Goal: Transaction & Acquisition: Purchase product/service

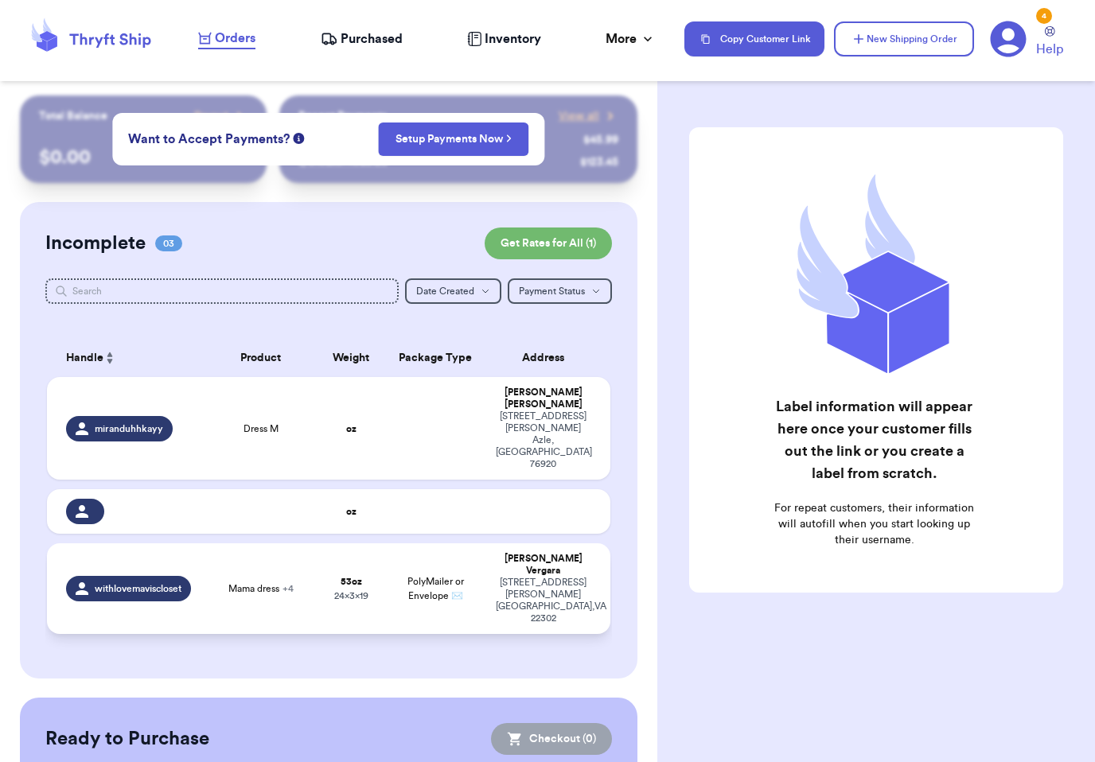
click at [407, 601] on span "PolyMailer or Envelope ✉️" at bounding box center [435, 589] width 56 height 24
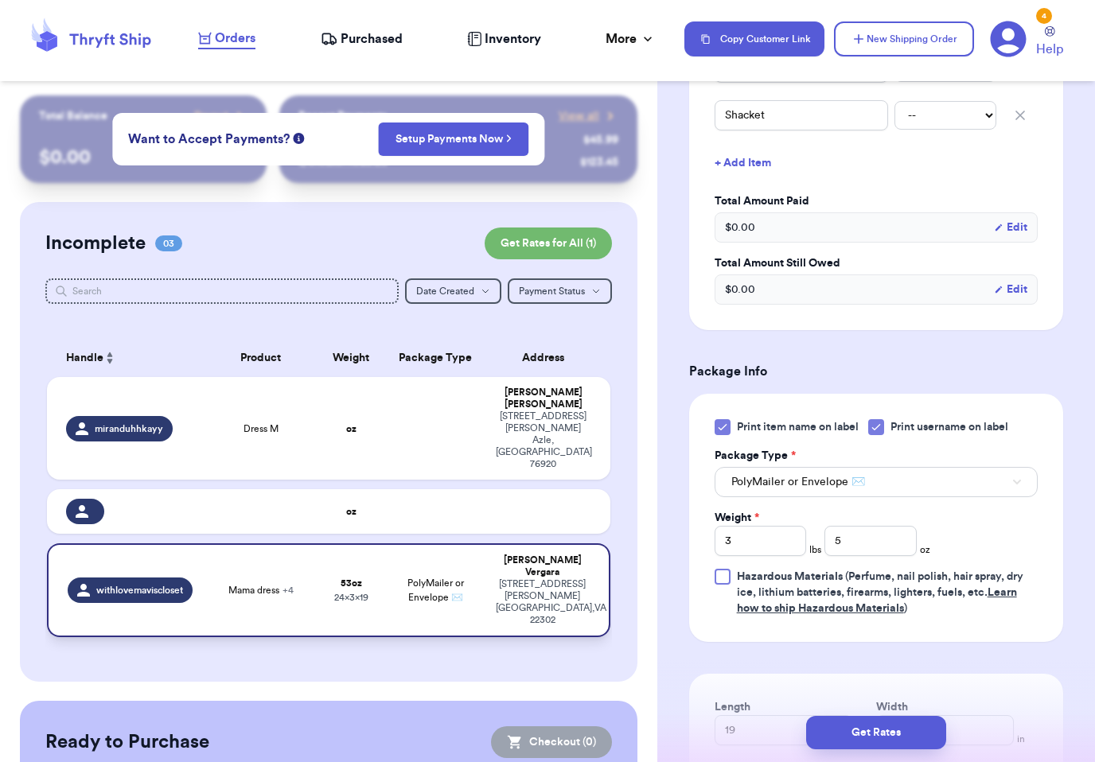
scroll to position [646, 0]
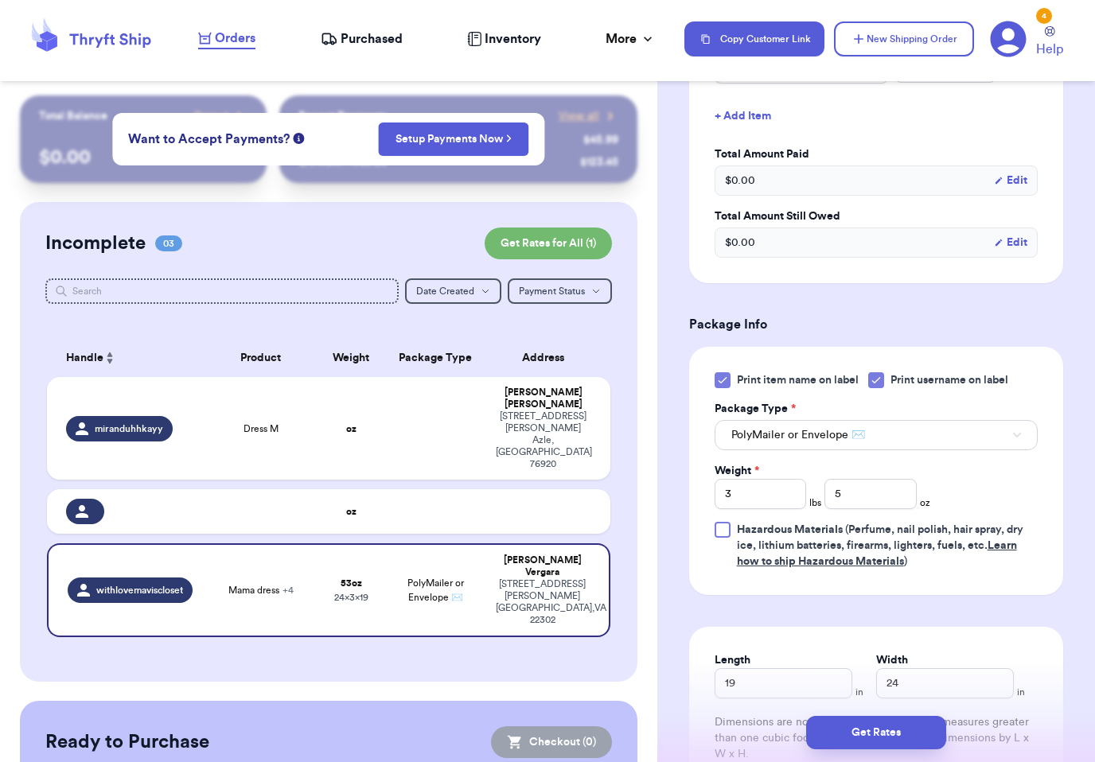
click at [943, 450] on button "PolyMailer or Envelope ✉️" at bounding box center [875, 435] width 323 height 30
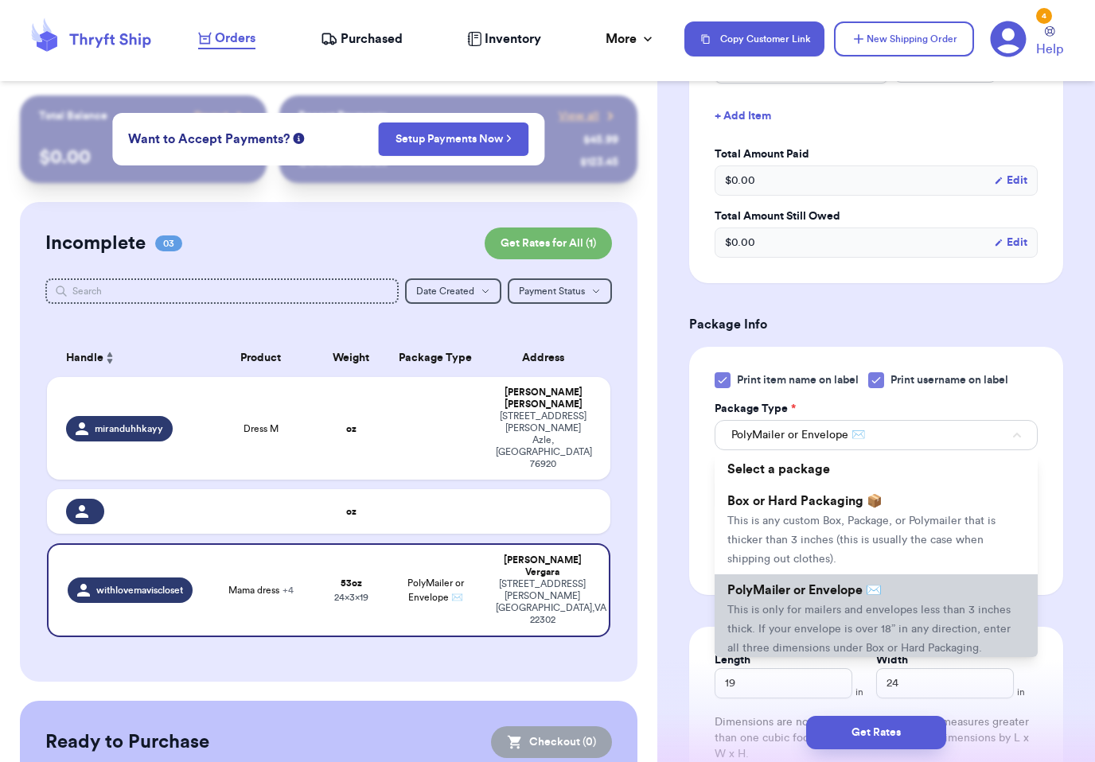
click at [901, 613] on li "PolyMailer or Envelope ✉️ This is only for mailers and envelopes less than 3 in…" at bounding box center [875, 618] width 323 height 89
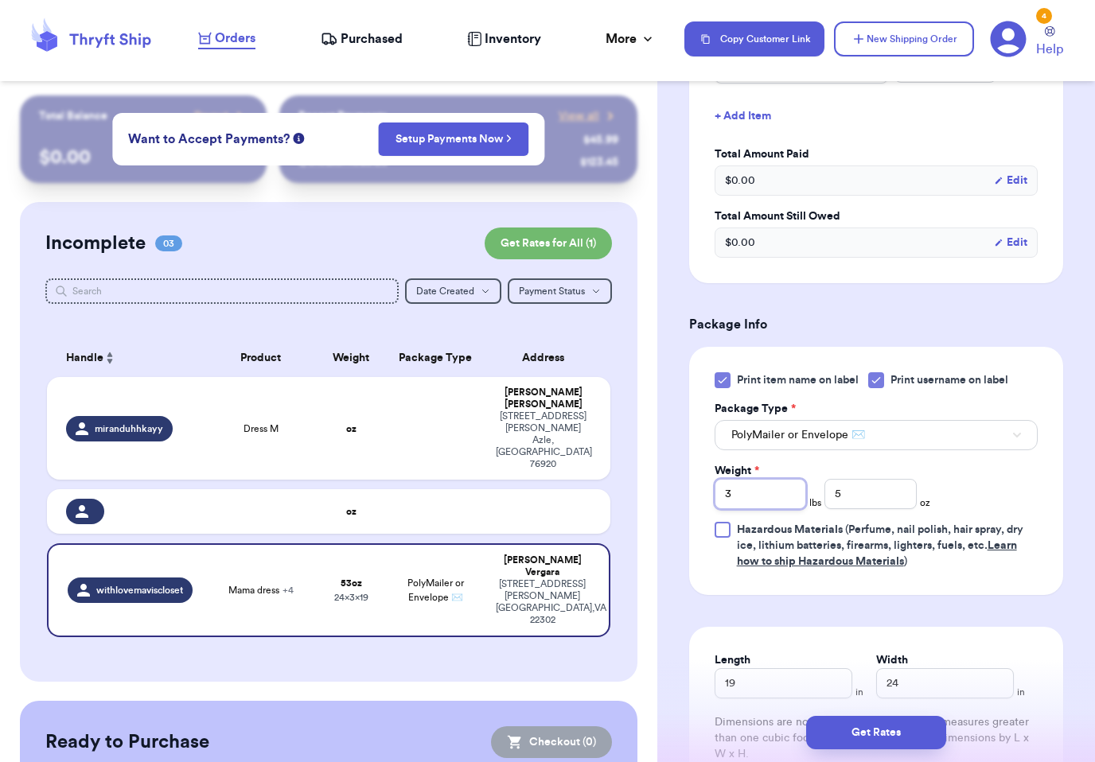
click at [779, 509] on input "3" at bounding box center [759, 494] width 91 height 30
type input "7"
click at [884, 509] on input "5" at bounding box center [869, 494] width 91 height 30
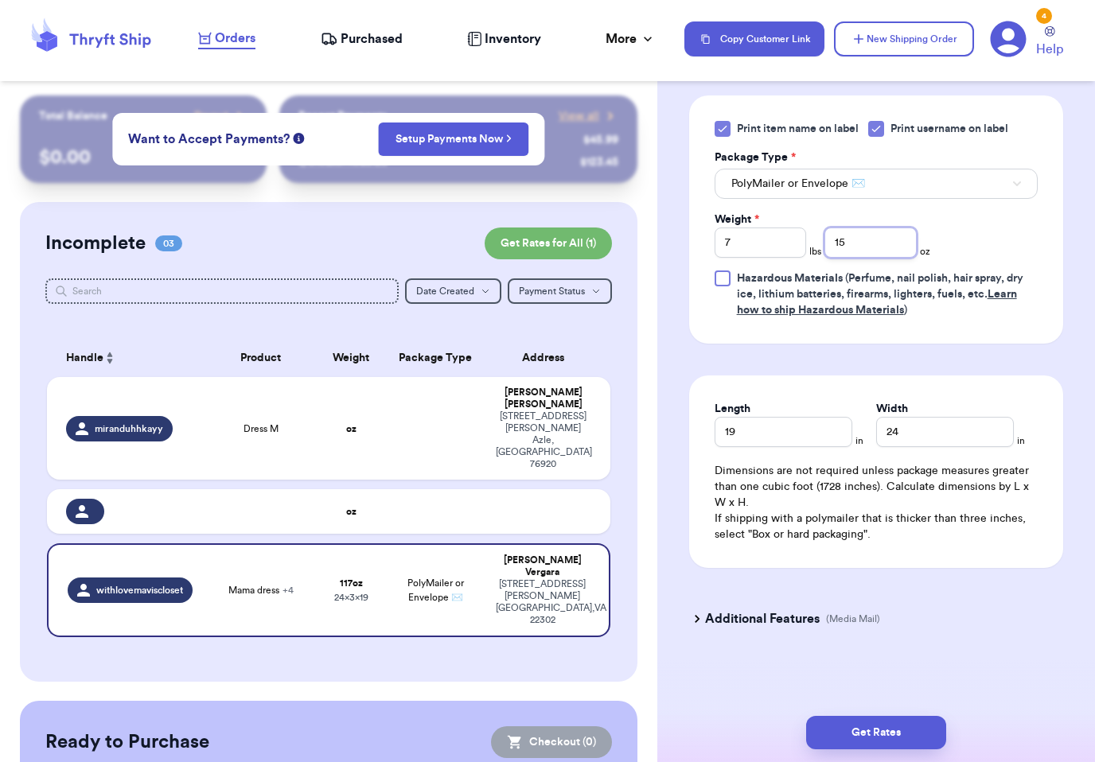
scroll to position [916, 0]
type input "15"
click at [905, 718] on button "Get Rates" at bounding box center [876, 732] width 140 height 33
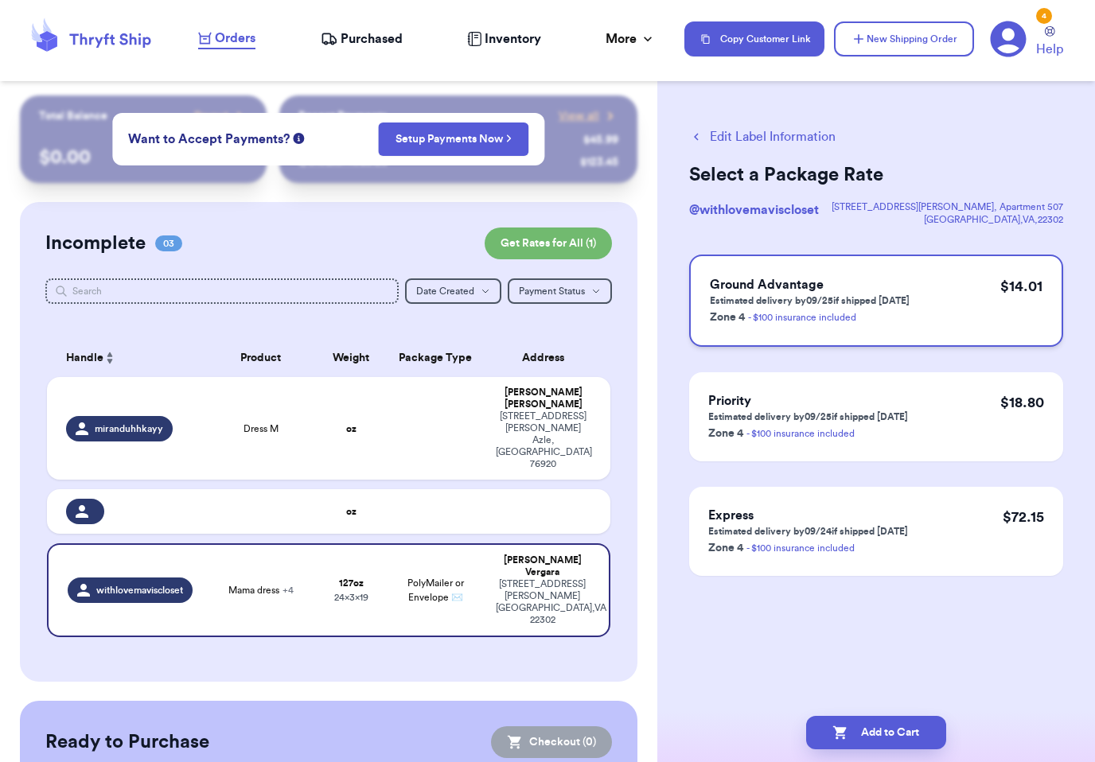
click at [937, 320] on div "Ground Advantage Estimated delivery by 09/25 if shipped [DATE] Zone 4 - $100 in…" at bounding box center [876, 301] width 374 height 92
click at [527, 489] on td at bounding box center [548, 511] width 124 height 45
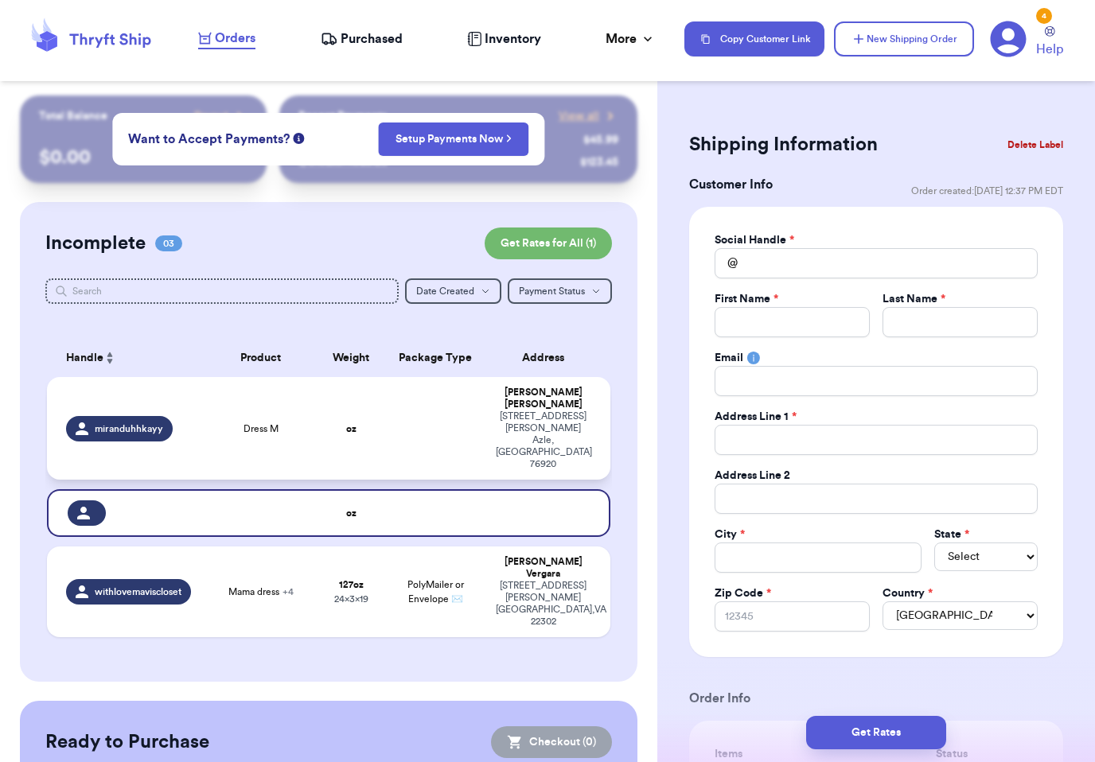
click at [543, 403] on div "[PERSON_NAME]" at bounding box center [543, 399] width 95 height 24
type input "Dress M"
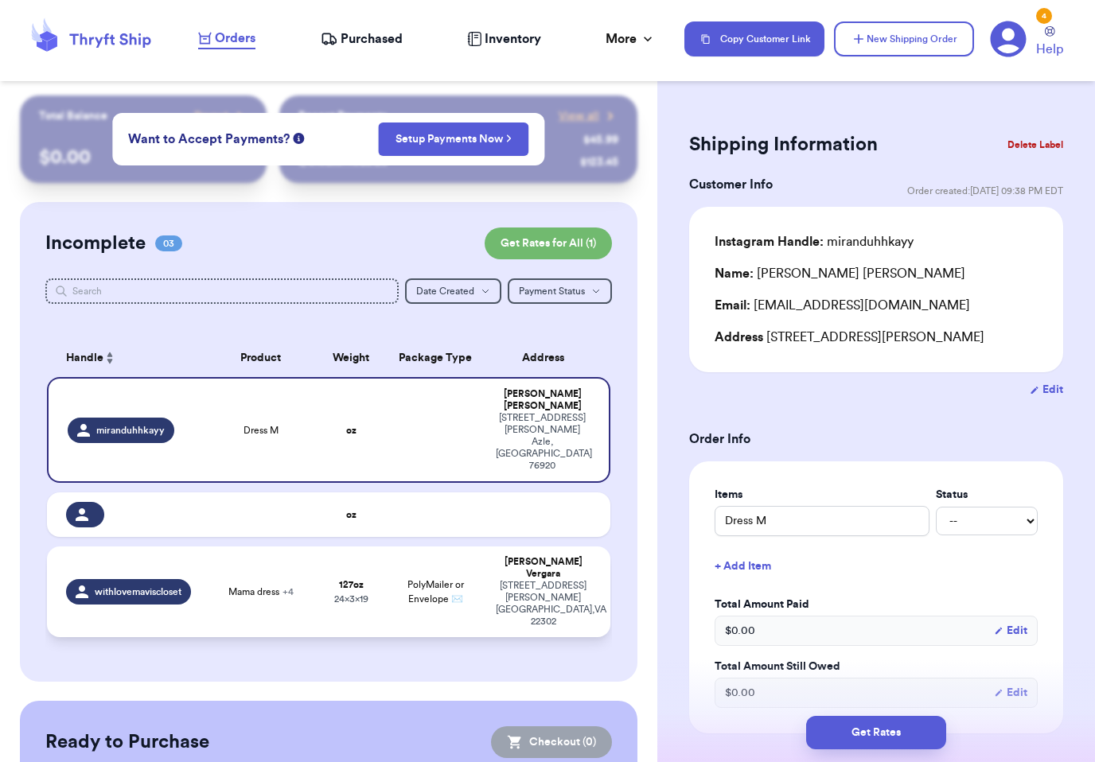
click at [581, 580] on div "[STREET_ADDRESS][PERSON_NAME][PERSON_NAME]" at bounding box center [543, 604] width 95 height 48
type input "Mama dress"
type input "7"
type input "15"
type input "19"
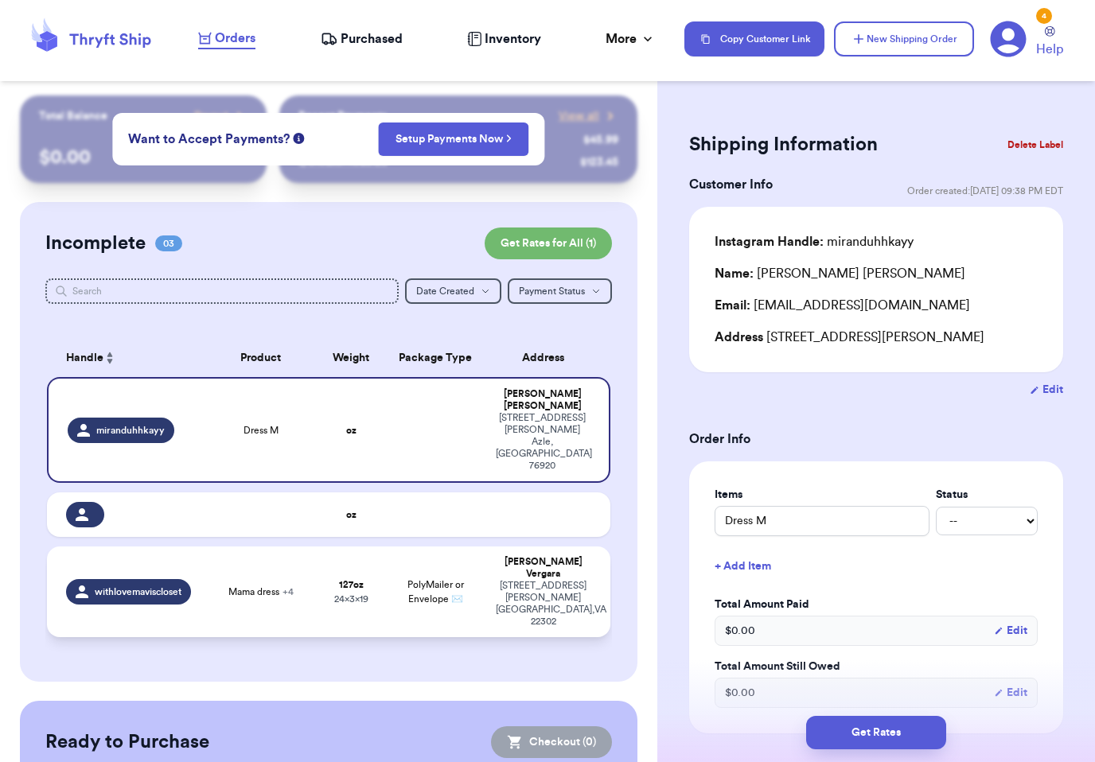
type input "24"
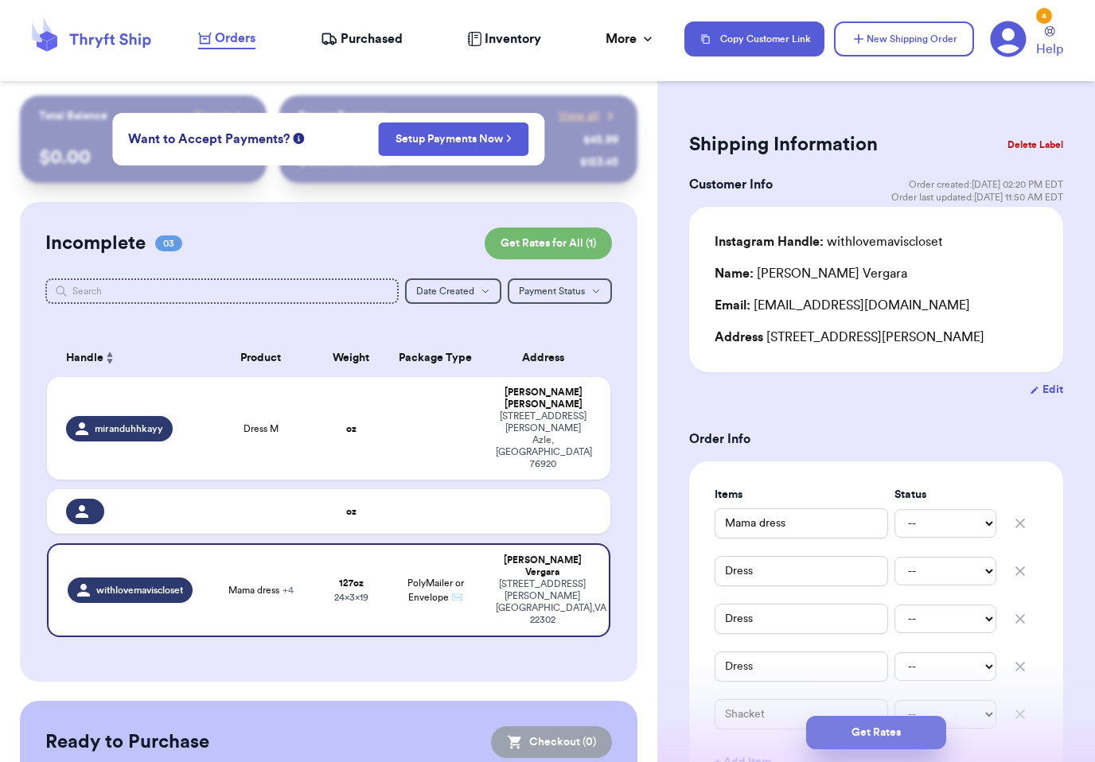
click at [907, 716] on button "Get Rates" at bounding box center [876, 732] width 140 height 33
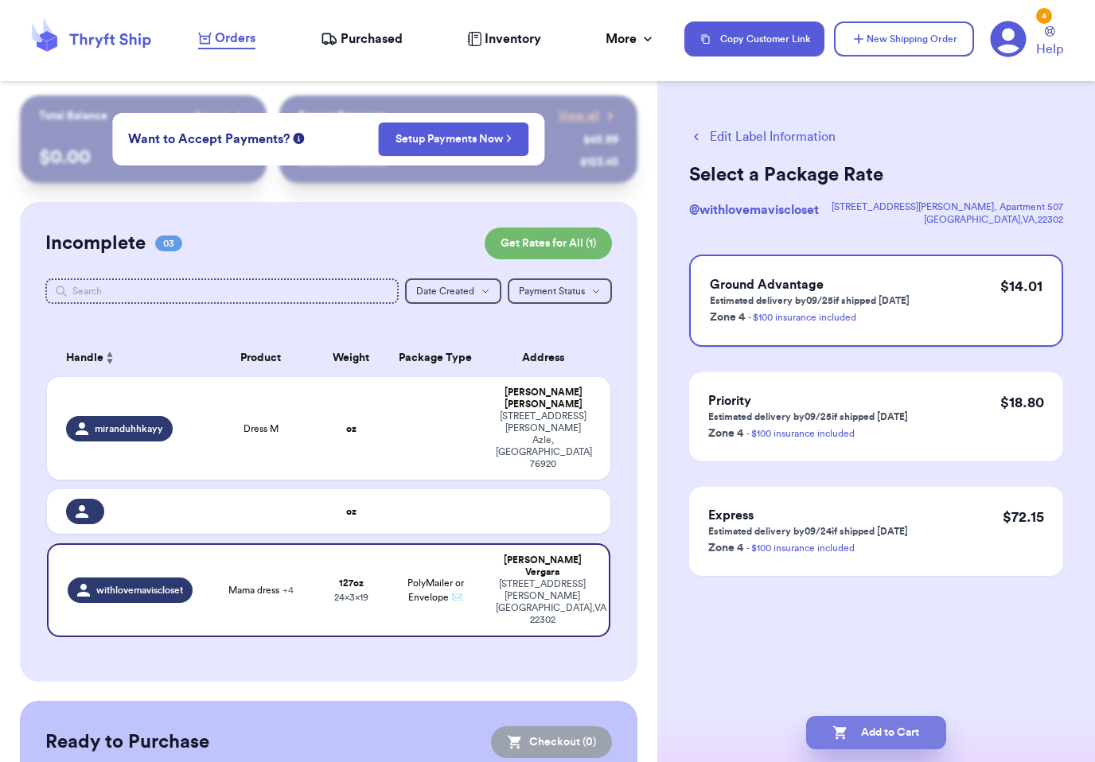
click at [911, 721] on button "Add to Cart" at bounding box center [876, 732] width 140 height 33
checkbox input "true"
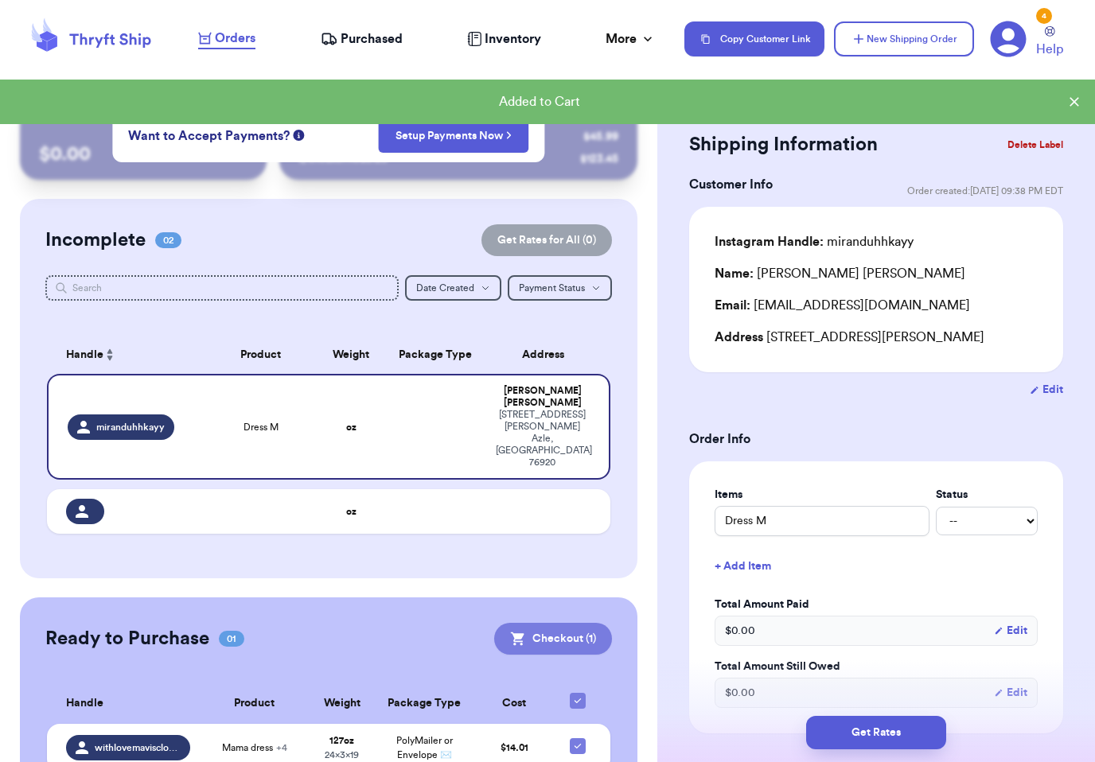
click at [570, 623] on button "Checkout ( 1 )" at bounding box center [553, 639] width 118 height 32
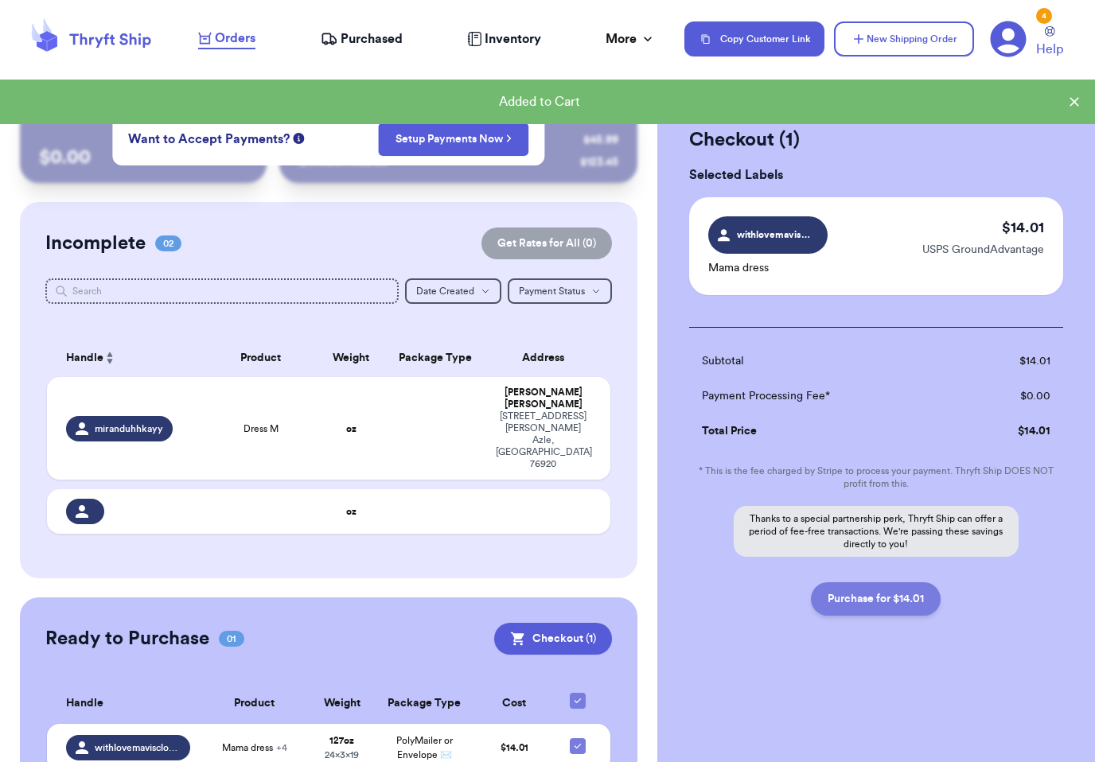
click at [893, 590] on button "Purchase for $14.01" at bounding box center [876, 598] width 130 height 33
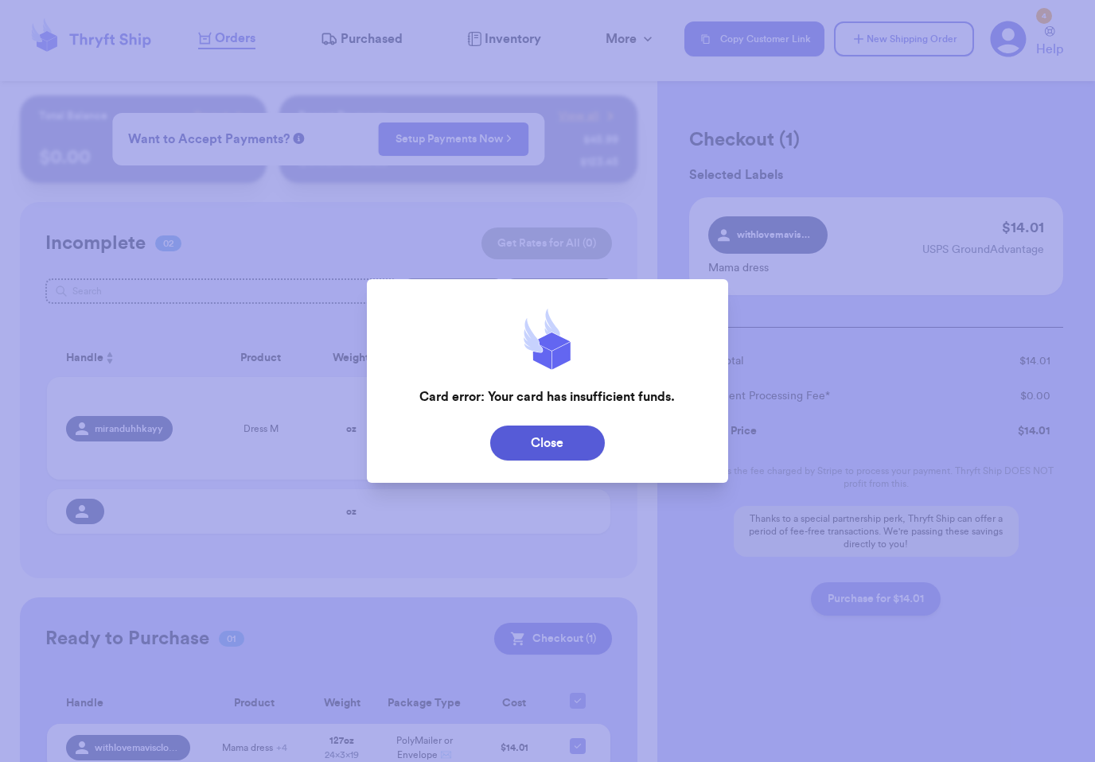
click at [562, 443] on button "Close" at bounding box center [547, 443] width 115 height 35
